Goal: Check status

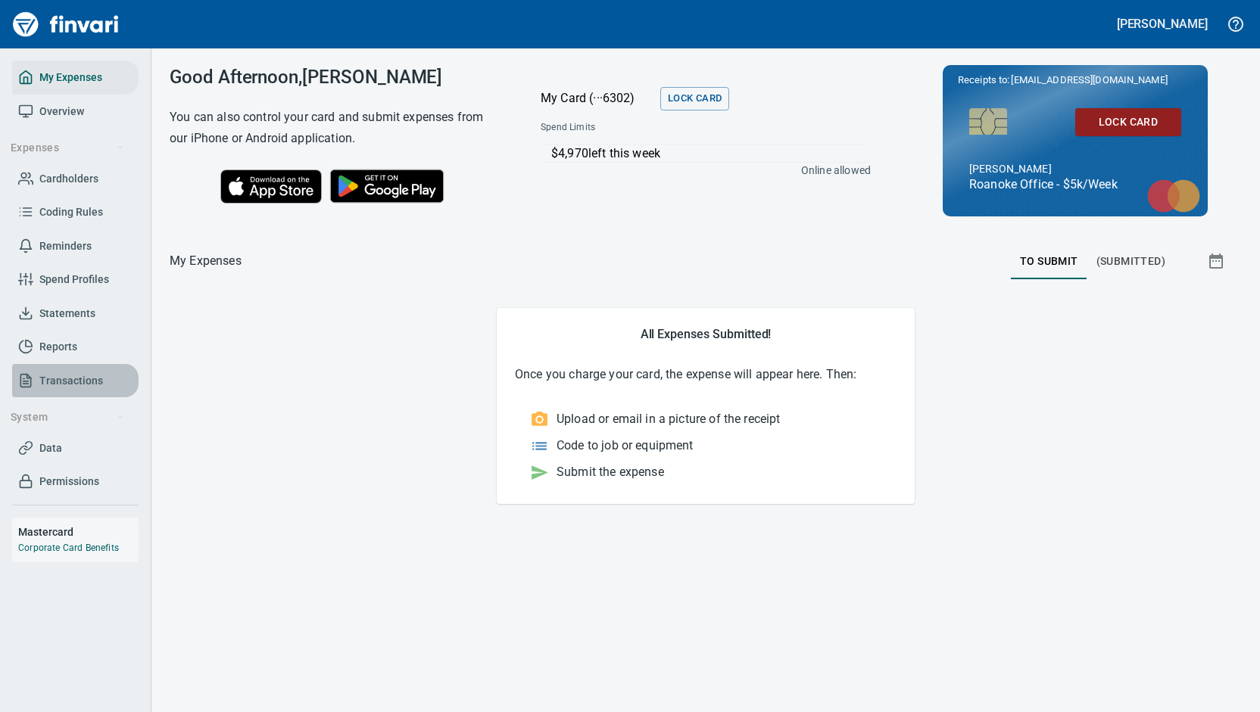
click at [86, 375] on span "Transactions" at bounding box center [71, 381] width 64 height 19
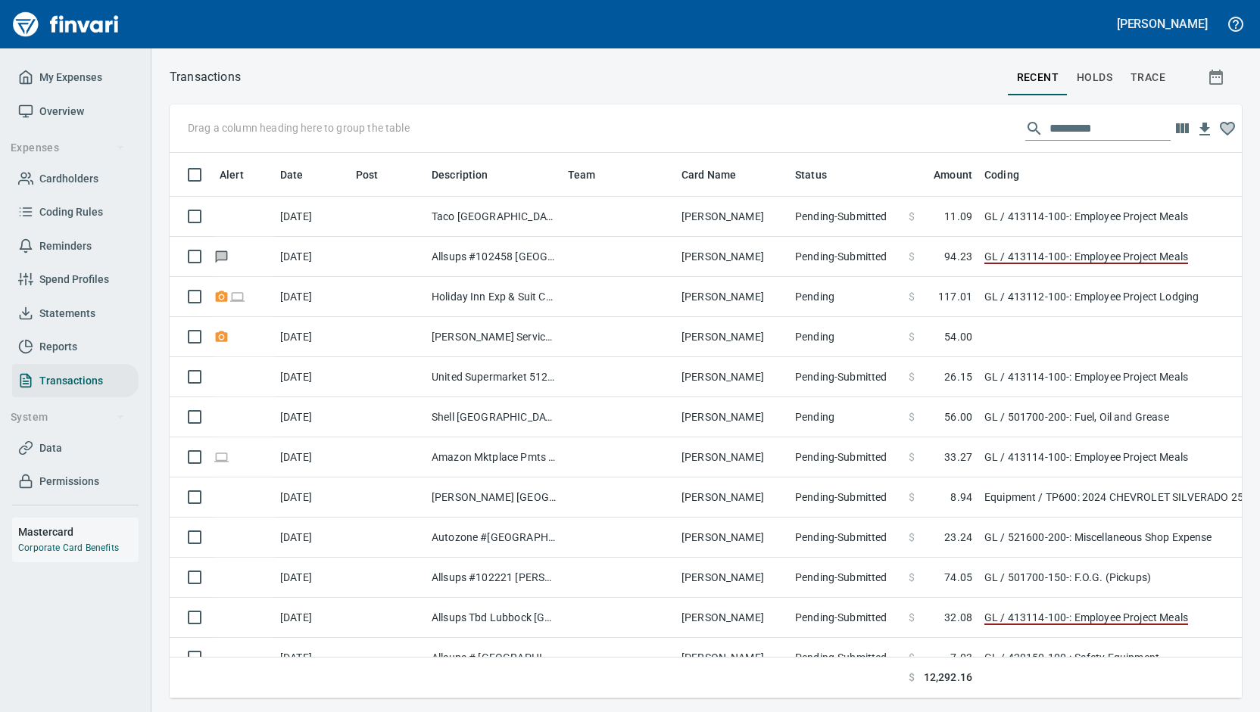
scroll to position [522, 1048]
click at [79, 313] on span "Statements" at bounding box center [67, 313] width 56 height 19
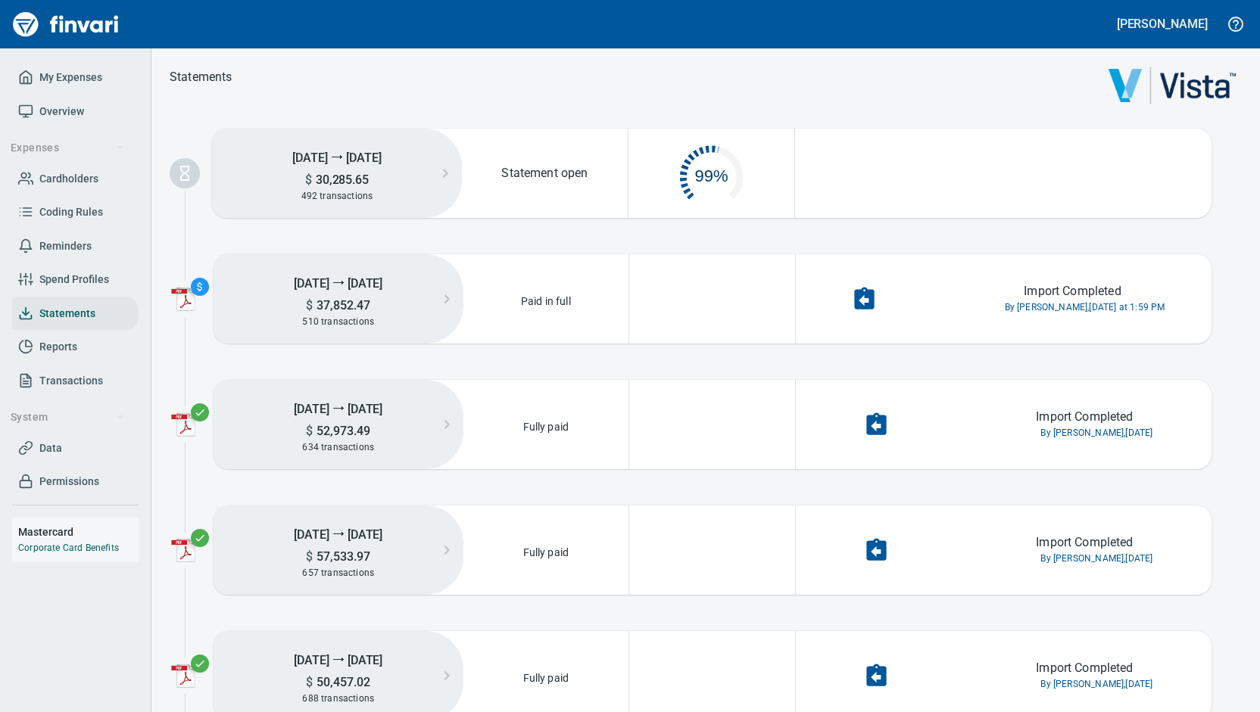
scroll to position [76, 152]
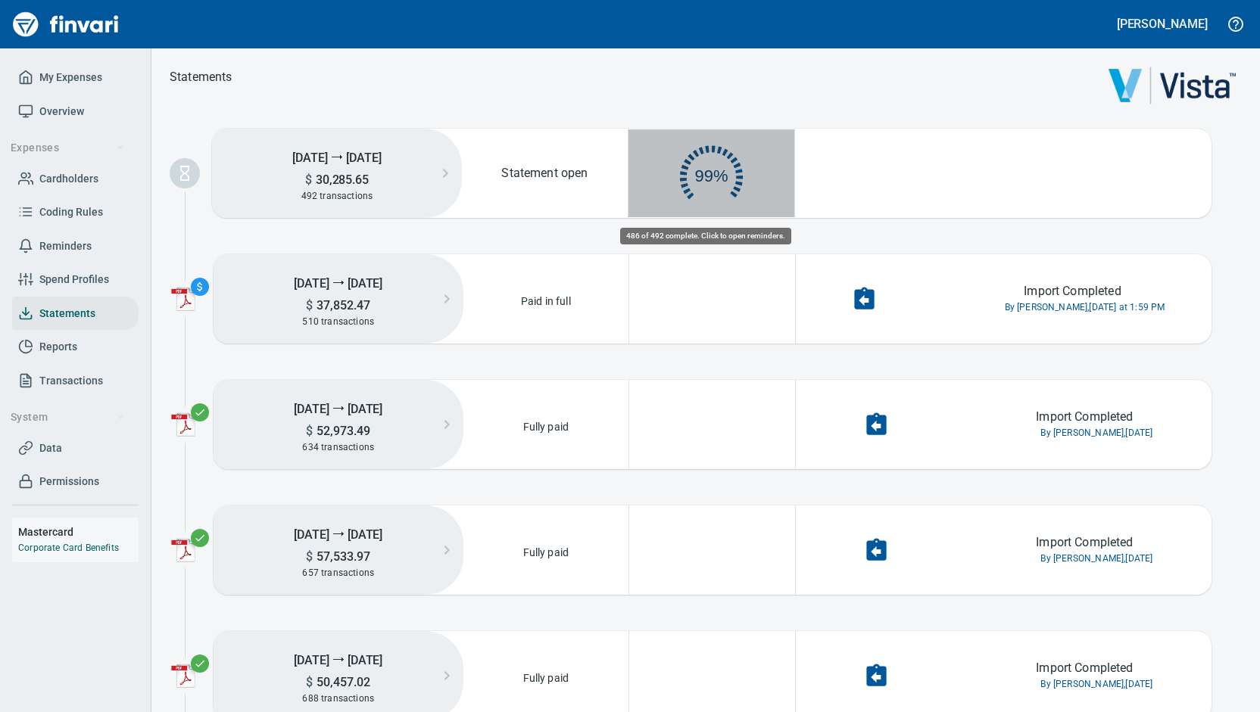
click at [716, 188] on circle "button" at bounding box center [711, 177] width 42 height 42
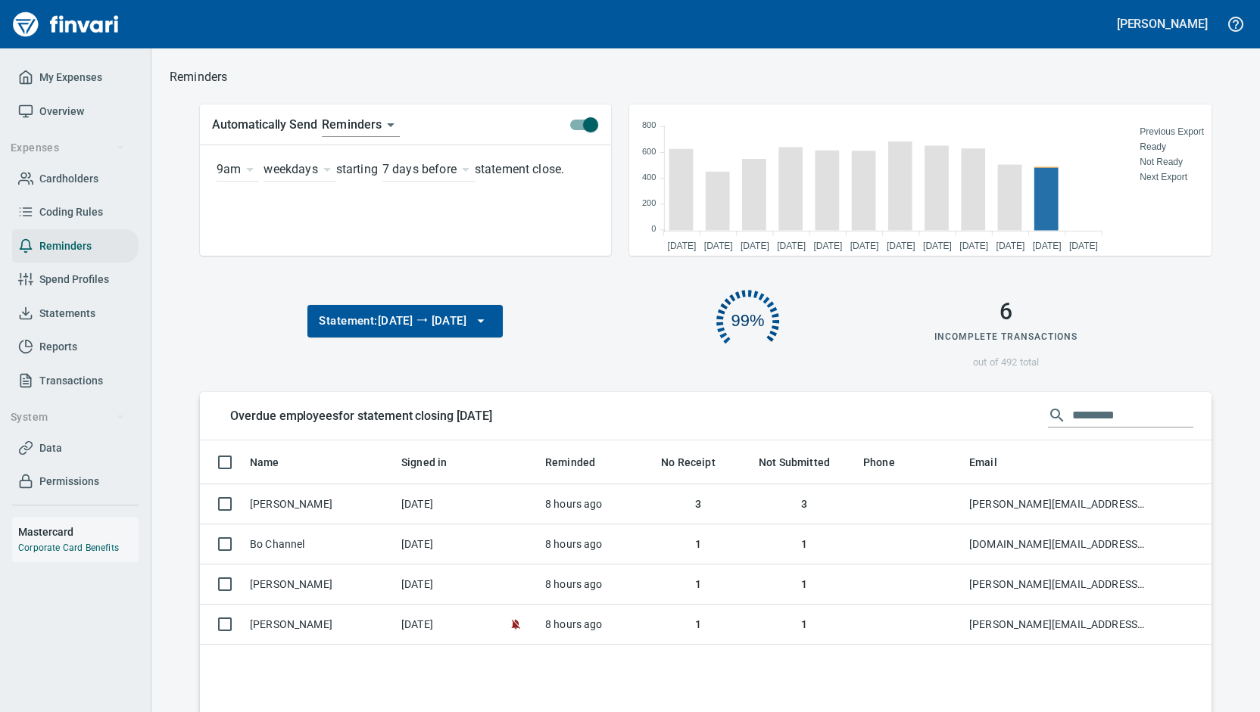
scroll to position [88, 225]
